Goal: Transaction & Acquisition: Purchase product/service

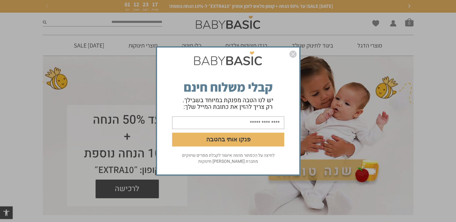
click at [294, 55] on img "סגור" at bounding box center [292, 54] width 7 height 7
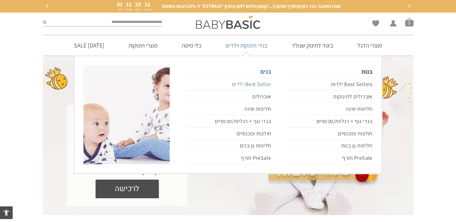
click at [258, 81] on link "Best Seller ילדים" at bounding box center [228, 84] width 86 height 13
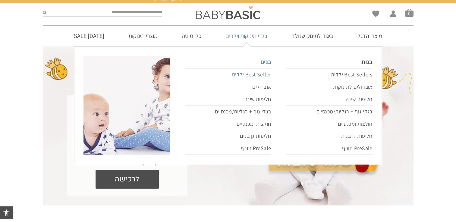
scroll to position [12, 0]
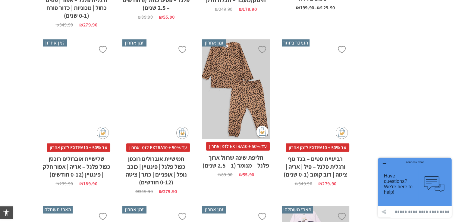
scroll to position [1422, 0]
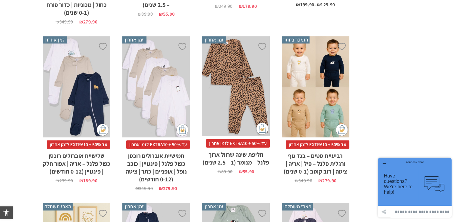
drag, startPoint x: 0, startPoint y: 0, endPoint x: 410, endPoint y: 77, distance: 416.7
